Goal: Task Accomplishment & Management: Manage account settings

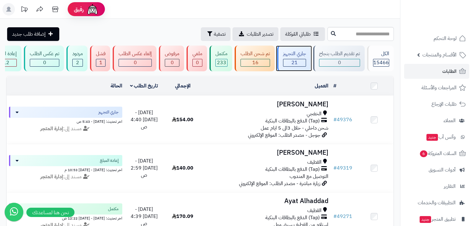
click at [302, 57] on div "جاري التجهيز" at bounding box center [294, 53] width 23 height 7
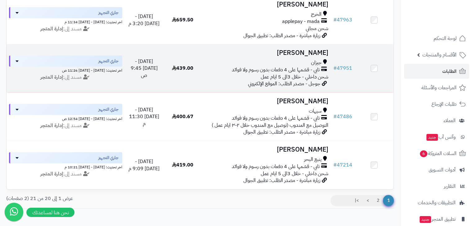
scroll to position [915, 0]
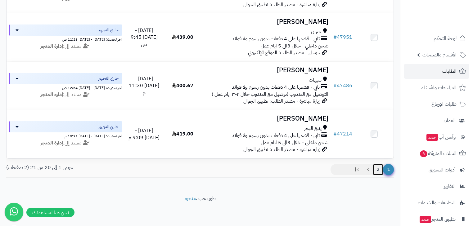
click at [380, 173] on link "2" at bounding box center [377, 169] width 11 height 11
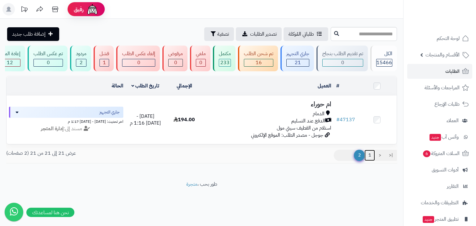
click at [370, 161] on link "1" at bounding box center [370, 155] width 11 height 11
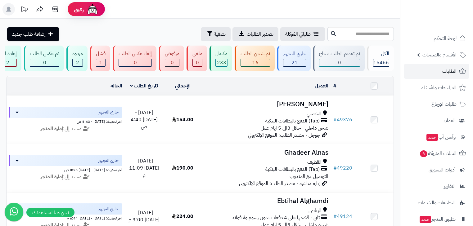
click at [11, 9] on rect at bounding box center [8, 9] width 12 height 12
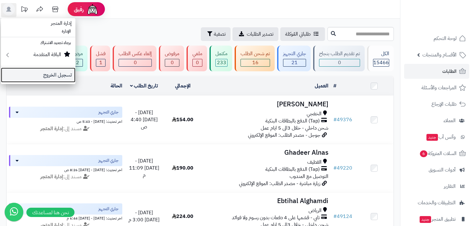
click at [43, 77] on link "تسجيل الخروج" at bounding box center [38, 75] width 74 height 15
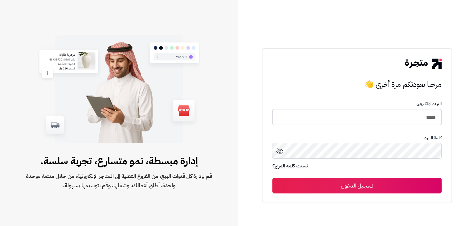
click at [418, 119] on input "*****" at bounding box center [357, 117] width 169 height 16
type input "*****"
drag, startPoint x: 408, startPoint y: 175, endPoint x: 408, endPoint y: 180, distance: 4.7
click at [408, 180] on form "البريد الإلكترونى ***** كلمة المرور نسيت كلمة المرور؟ تسجيل الدخول" at bounding box center [357, 147] width 169 height 91
click at [408, 180] on button "تسجيل الدخول" at bounding box center [357, 186] width 169 height 16
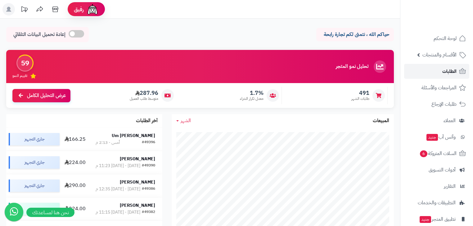
click at [438, 66] on link "الطلبات" at bounding box center [436, 71] width 65 height 15
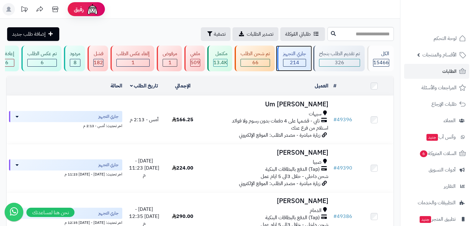
click at [283, 61] on div "جاري التجهيز 214" at bounding box center [293, 59] width 33 height 26
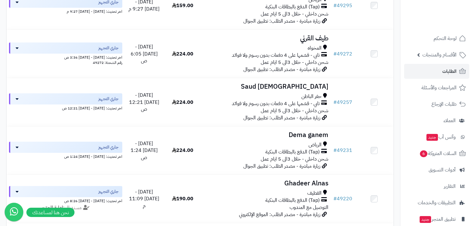
scroll to position [915, 0]
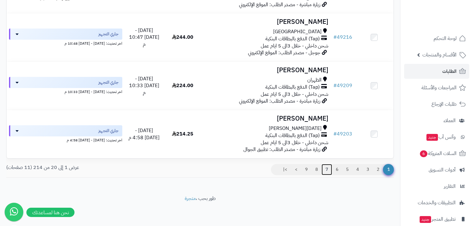
click at [325, 168] on link "7" at bounding box center [326, 169] width 11 height 11
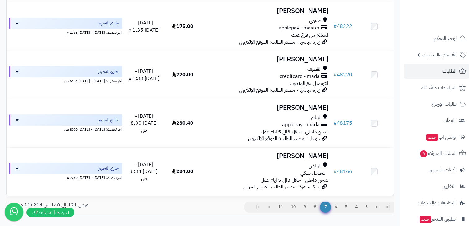
scroll to position [915, 0]
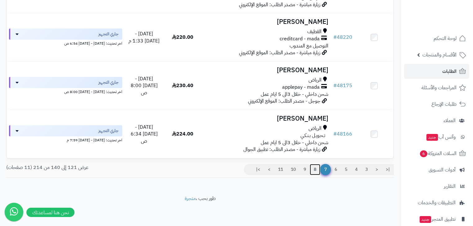
click at [314, 164] on link "8" at bounding box center [315, 169] width 11 height 11
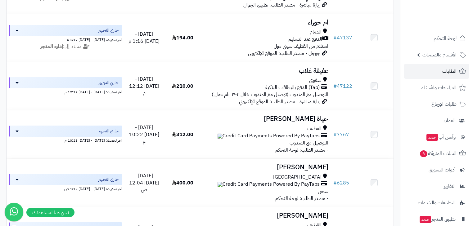
scroll to position [571, 0]
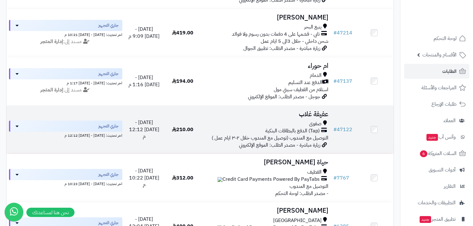
click at [303, 133] on span "(Tap) الدفع بالبطاقات البنكية" at bounding box center [292, 130] width 54 height 7
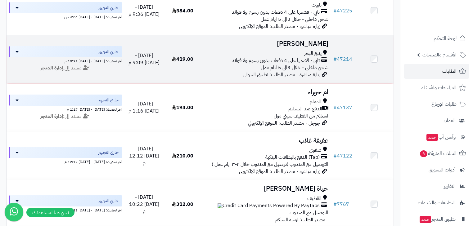
scroll to position [521, 0]
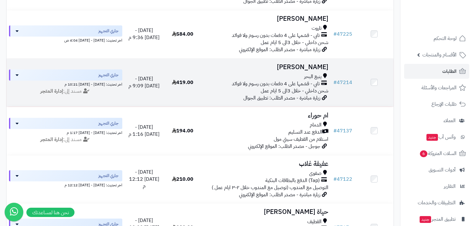
click at [306, 87] on span "تابي - قسّمها على 4 دفعات بدون رسوم ولا فوائد" at bounding box center [276, 83] width 88 height 7
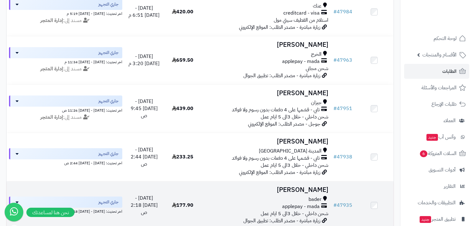
scroll to position [248, 0]
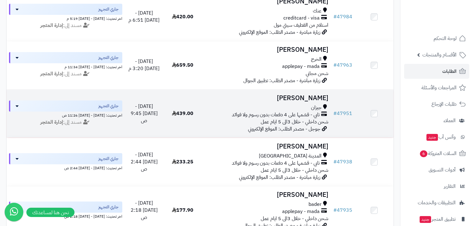
click at [310, 102] on h3 "ايلان عقيلي" at bounding box center [266, 98] width 124 height 7
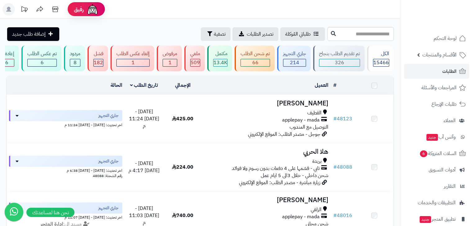
scroll to position [248, 0]
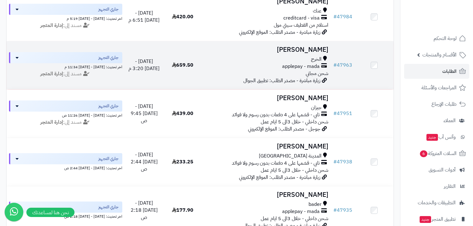
click at [284, 76] on div "الخرج applepay - mada شحن مجاني" at bounding box center [266, 66] width 124 height 21
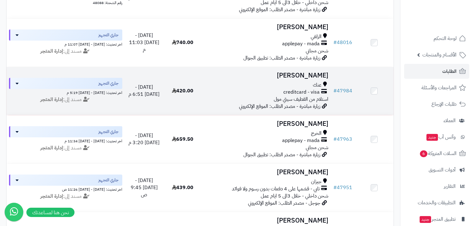
scroll to position [174, 0]
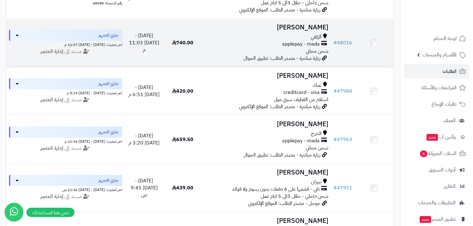
click at [307, 53] on span "شحن مجاني" at bounding box center [316, 50] width 23 height 7
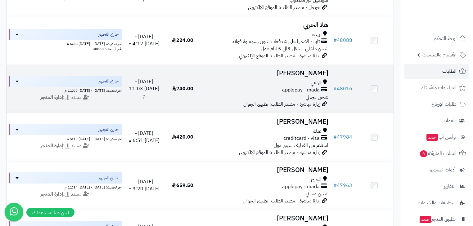
scroll to position [124, 0]
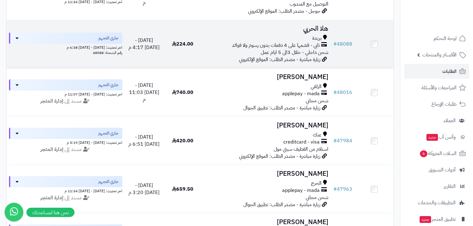
click at [304, 59] on span "زيارة مباشرة - مصدر الطلب: الموقع الإلكتروني" at bounding box center [279, 59] width 81 height 7
click at [270, 42] on div "بريدة" at bounding box center [266, 38] width 124 height 7
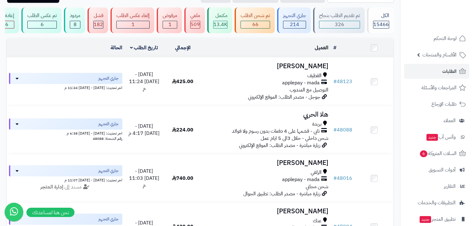
scroll to position [25, 0]
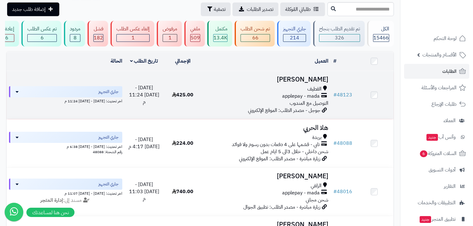
click at [305, 92] on div "القطيف" at bounding box center [266, 89] width 124 height 7
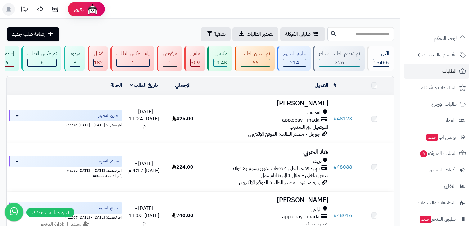
scroll to position [25, 0]
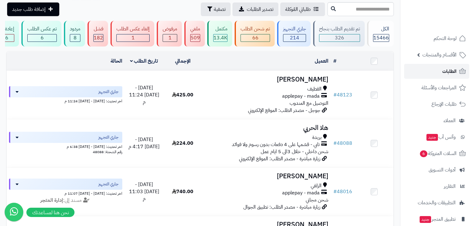
click at [439, 78] on link "الطلبات" at bounding box center [436, 71] width 65 height 15
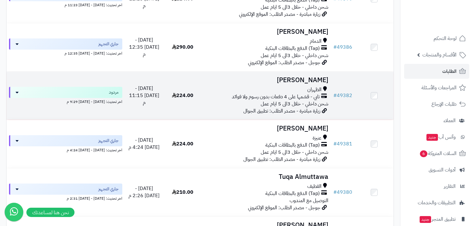
scroll to position [174, 0]
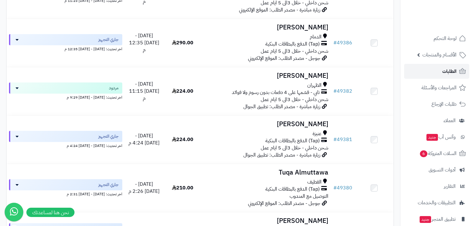
click at [428, 72] on link "الطلبات" at bounding box center [436, 71] width 65 height 15
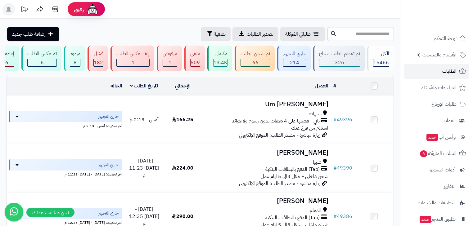
click at [450, 71] on span "الطلبات" at bounding box center [449, 71] width 14 height 9
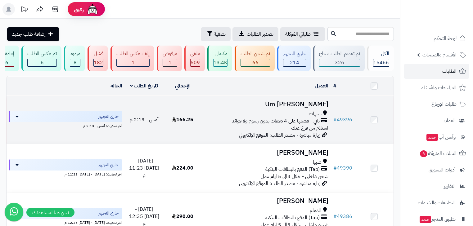
click at [301, 108] on h3 "Um [PERSON_NAME]" at bounding box center [266, 104] width 124 height 7
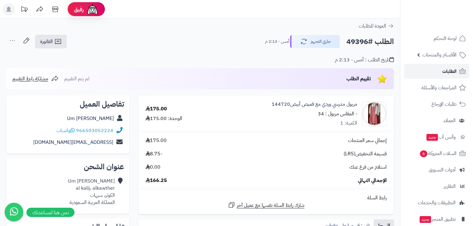
click at [443, 73] on span "الطلبات" at bounding box center [449, 71] width 14 height 9
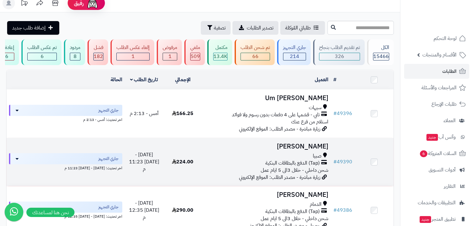
scroll to position [25, 0]
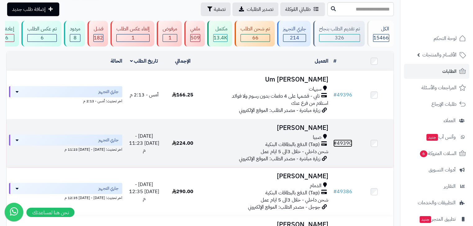
click at [336, 147] on span "#" at bounding box center [334, 143] width 3 height 7
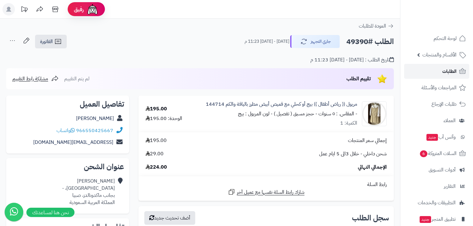
click at [448, 74] on span "الطلبات" at bounding box center [449, 71] width 14 height 9
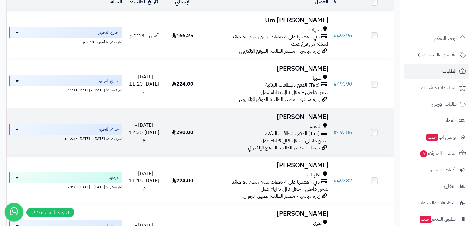
scroll to position [99, 0]
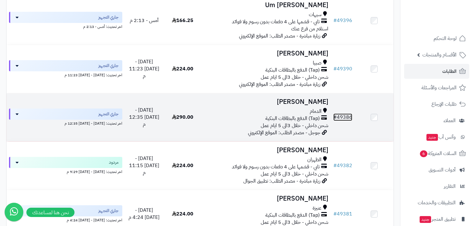
click at [343, 121] on link "# 49386" at bounding box center [342, 117] width 19 height 7
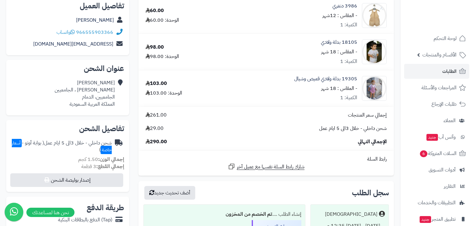
scroll to position [25, 0]
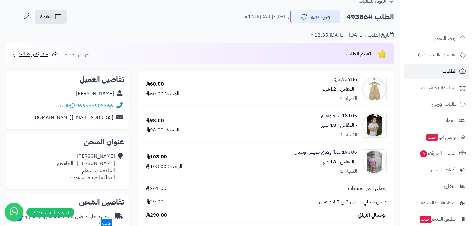
click at [449, 72] on span "الطلبات" at bounding box center [449, 71] width 14 height 9
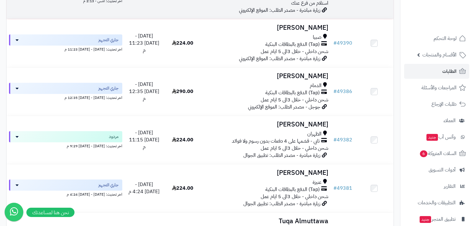
scroll to position [149, 0]
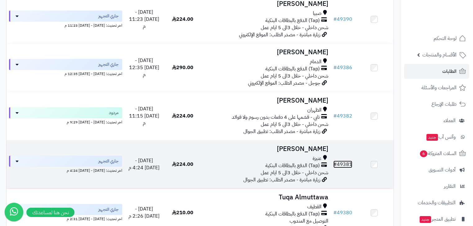
click at [346, 167] on link "# 49381" at bounding box center [342, 164] width 19 height 7
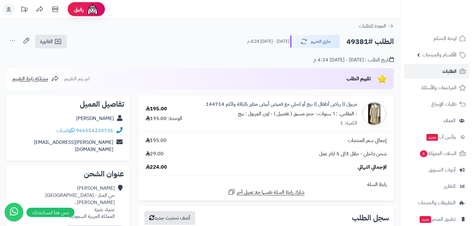
click at [449, 68] on span "الطلبات" at bounding box center [449, 71] width 14 height 9
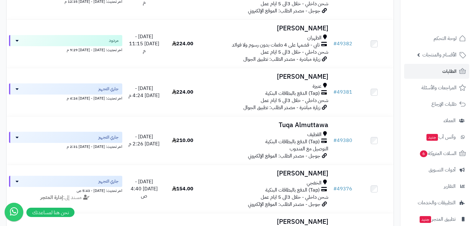
scroll to position [223, 0]
